Goal: Task Accomplishment & Management: Manage account settings

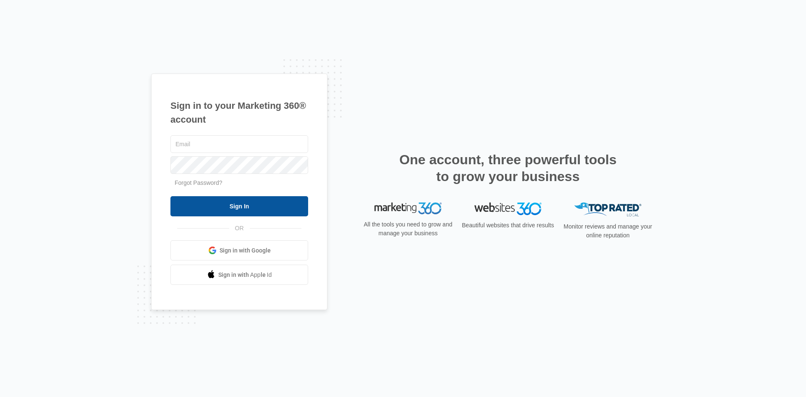
type input "punderbrink@ksolv.com"
click at [231, 207] on input "Sign In" at bounding box center [239, 206] width 138 height 20
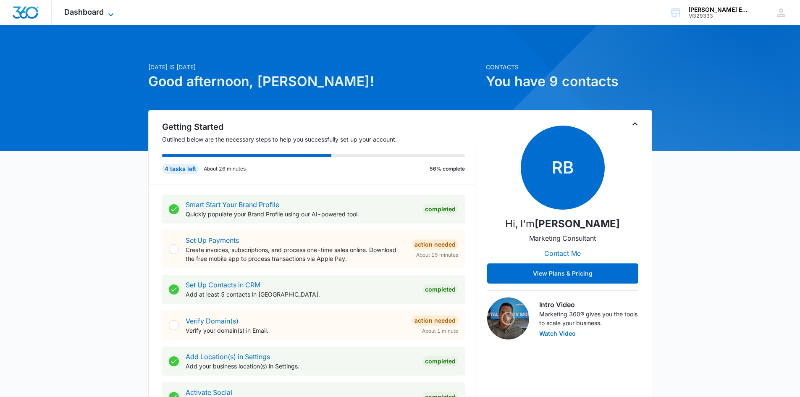
click at [112, 13] on icon at bounding box center [111, 15] width 10 height 10
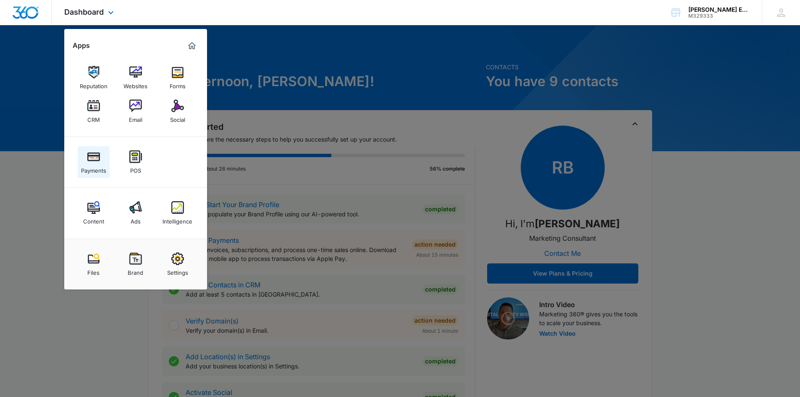
click at [95, 155] on img at bounding box center [93, 156] width 13 height 13
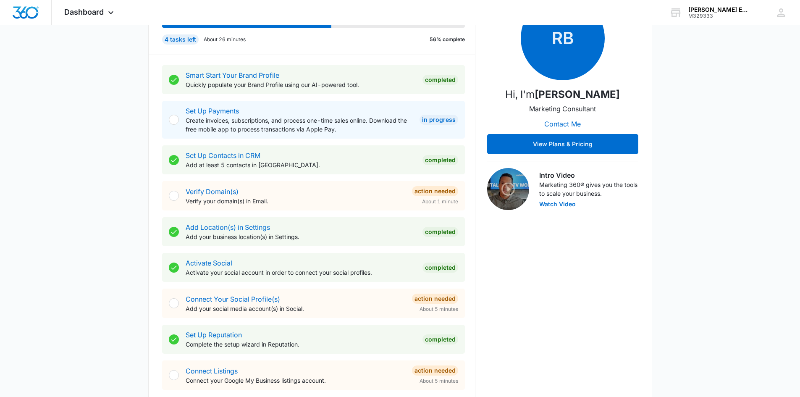
scroll to position [168, 0]
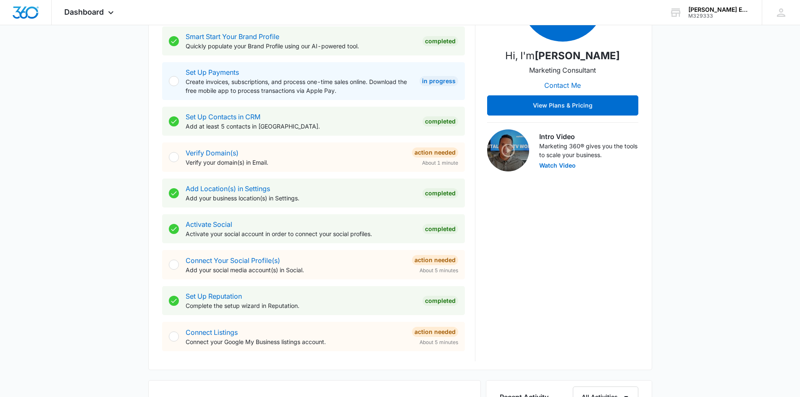
click at [90, 167] on div "[DATE] is [DATE] Good afternoon, [PERSON_NAME]! Contacts You have 9 contacts Ge…" at bounding box center [400, 341] width 800 height 946
